Goal: Task Accomplishment & Management: Manage account settings

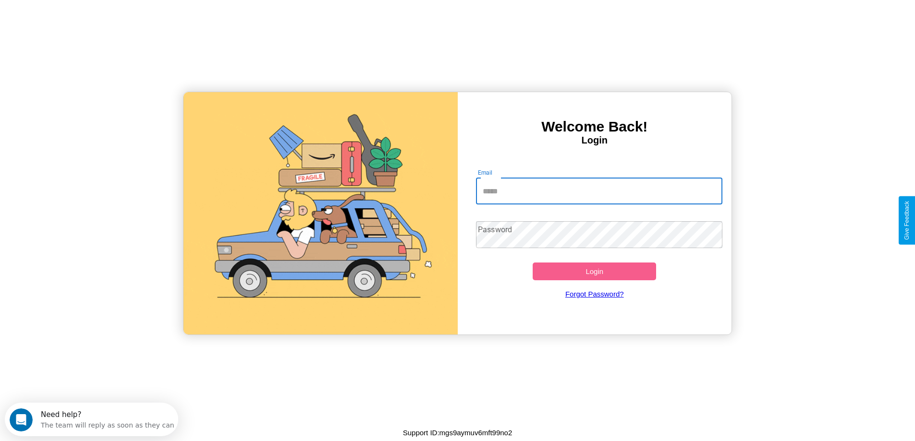
click at [599, 191] on input "Email" at bounding box center [599, 191] width 246 height 27
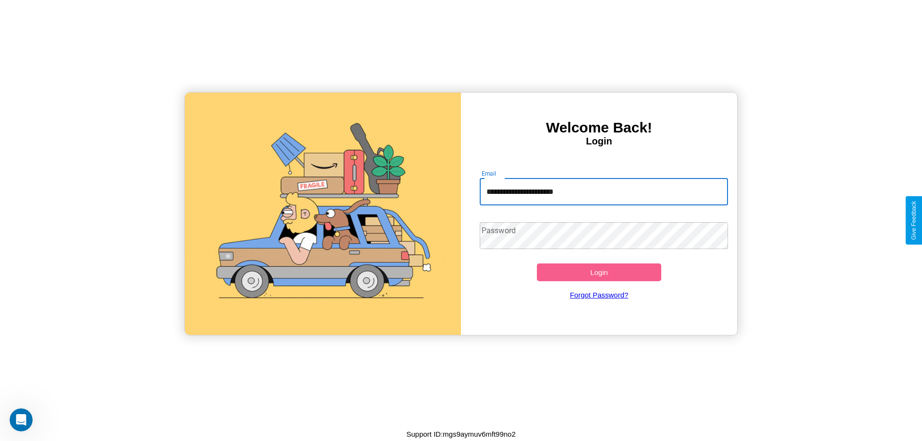
type input "**********"
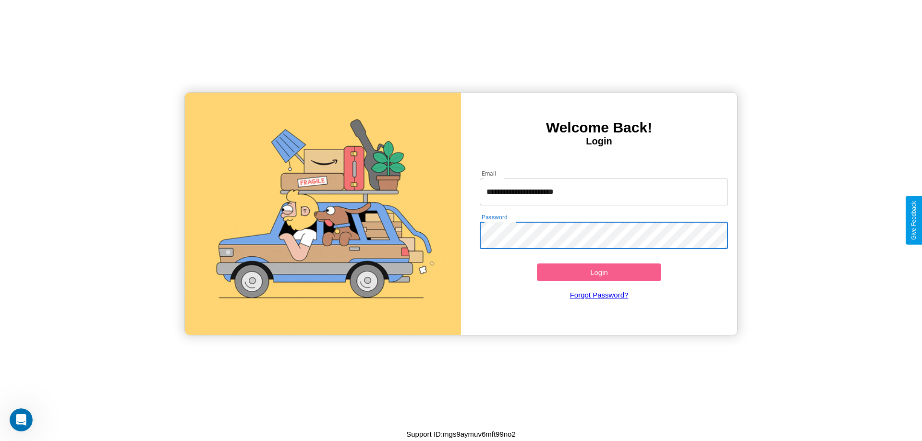
click at [599, 272] on button "Login" at bounding box center [599, 273] width 124 height 18
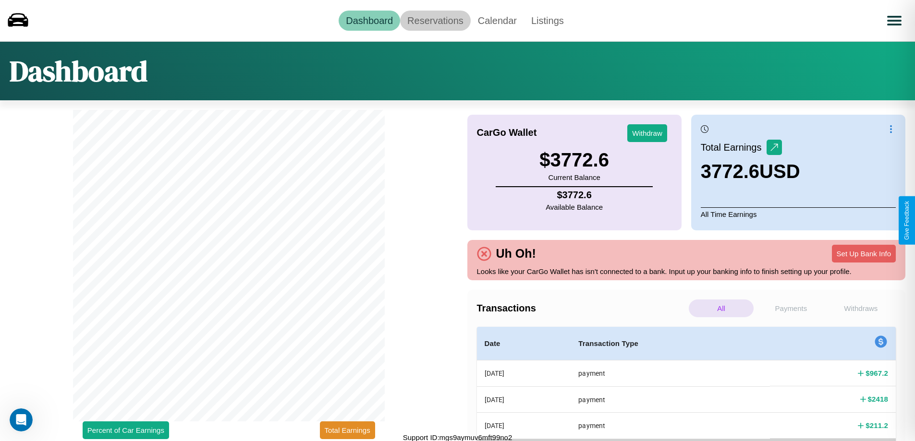
click at [435, 20] on link "Reservations" at bounding box center [435, 21] width 71 height 20
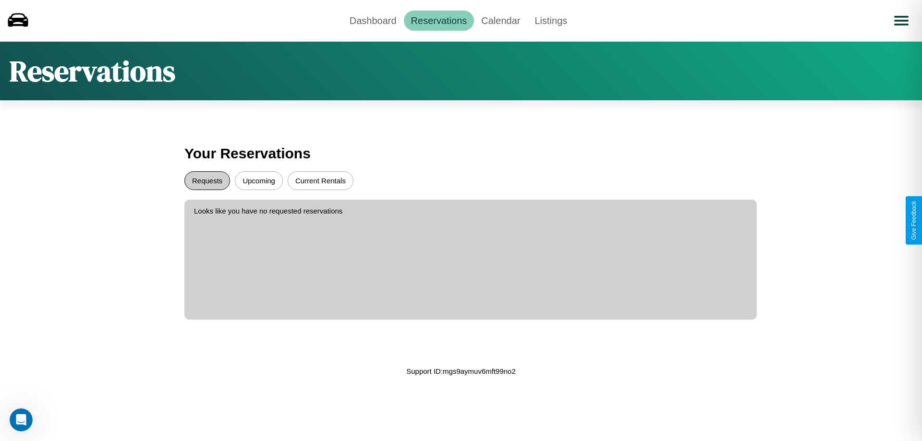
click at [207, 181] on button "Requests" at bounding box center [207, 180] width 46 height 19
click at [320, 181] on button "Current Rentals" at bounding box center [321, 180] width 66 height 19
click at [373, 20] on link "Dashboard" at bounding box center [372, 21] width 61 height 20
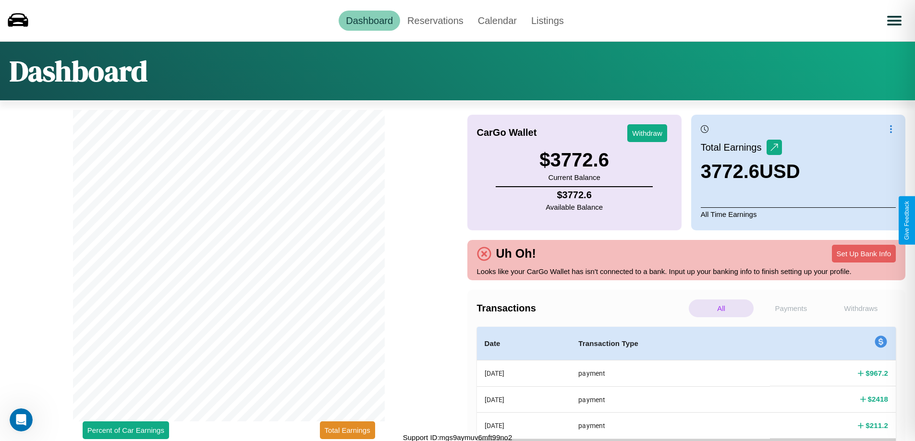
click at [861, 308] on p "Withdraws" at bounding box center [860, 309] width 65 height 18
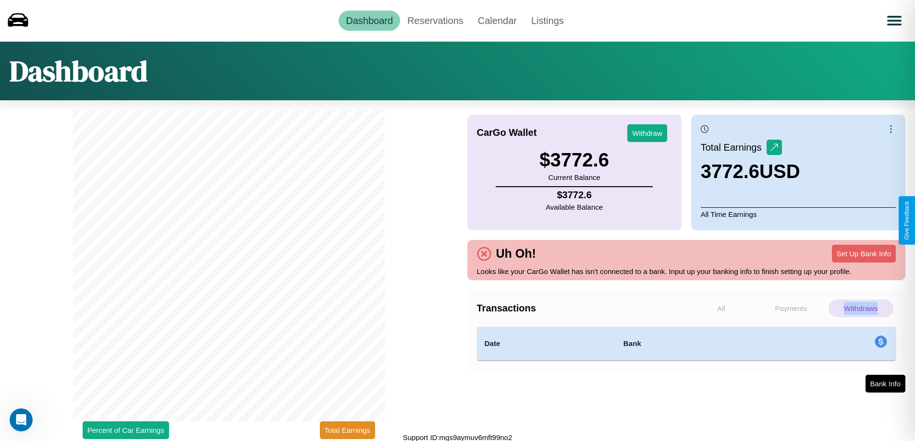
click at [861, 308] on p "Withdraws" at bounding box center [860, 309] width 65 height 18
click at [647, 133] on button "Withdraw" at bounding box center [647, 133] width 40 height 18
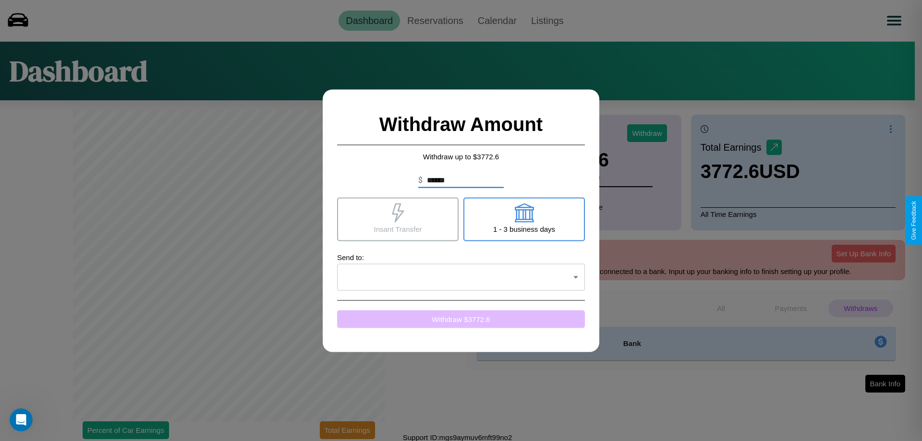
click at [461, 319] on button "Withdraw $ 3772.6" at bounding box center [461, 319] width 248 height 18
